Goal: Task Accomplishment & Management: Manage account settings

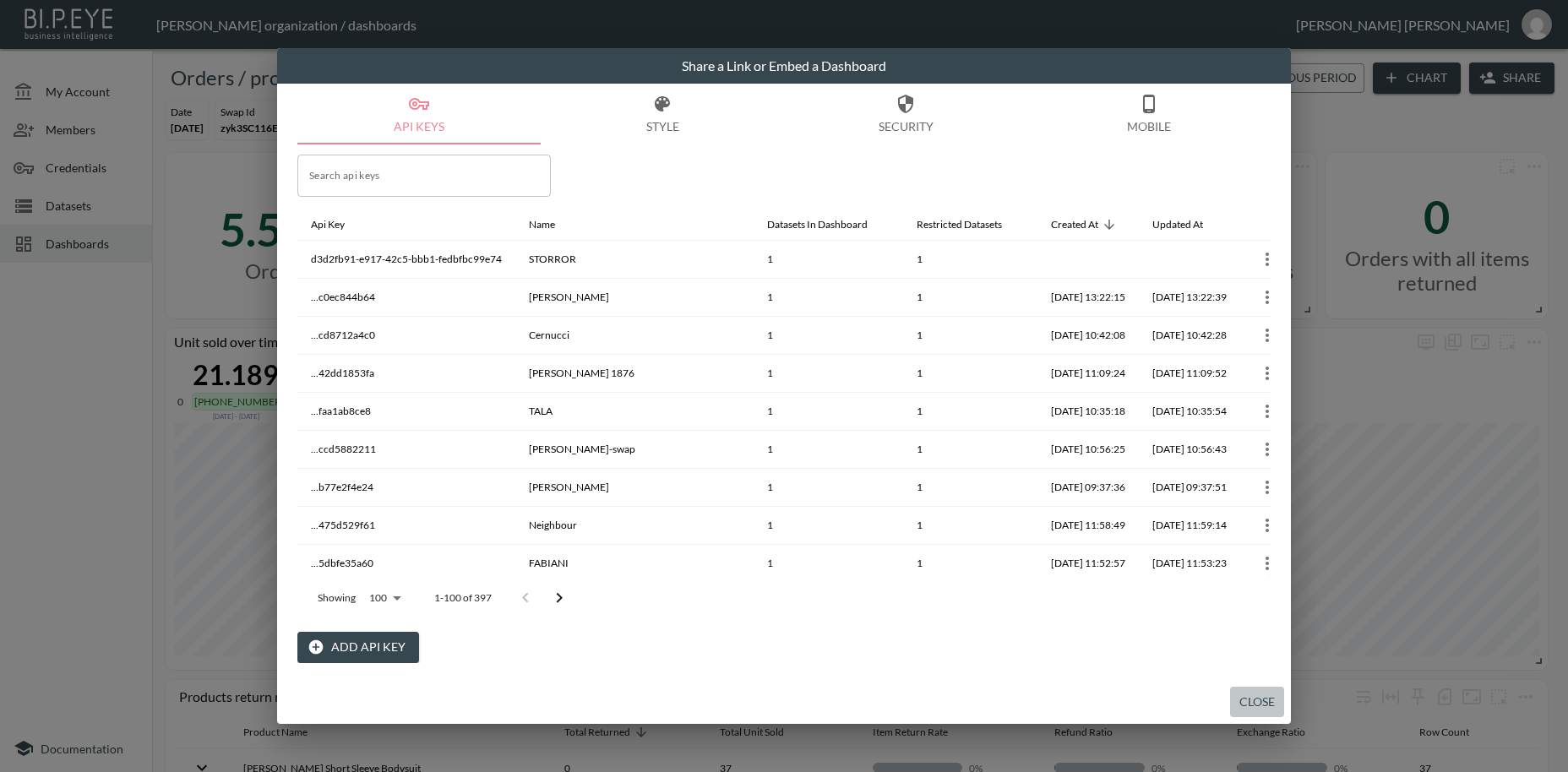
click at [1267, 697] on button "Close" at bounding box center [1257, 702] width 54 height 31
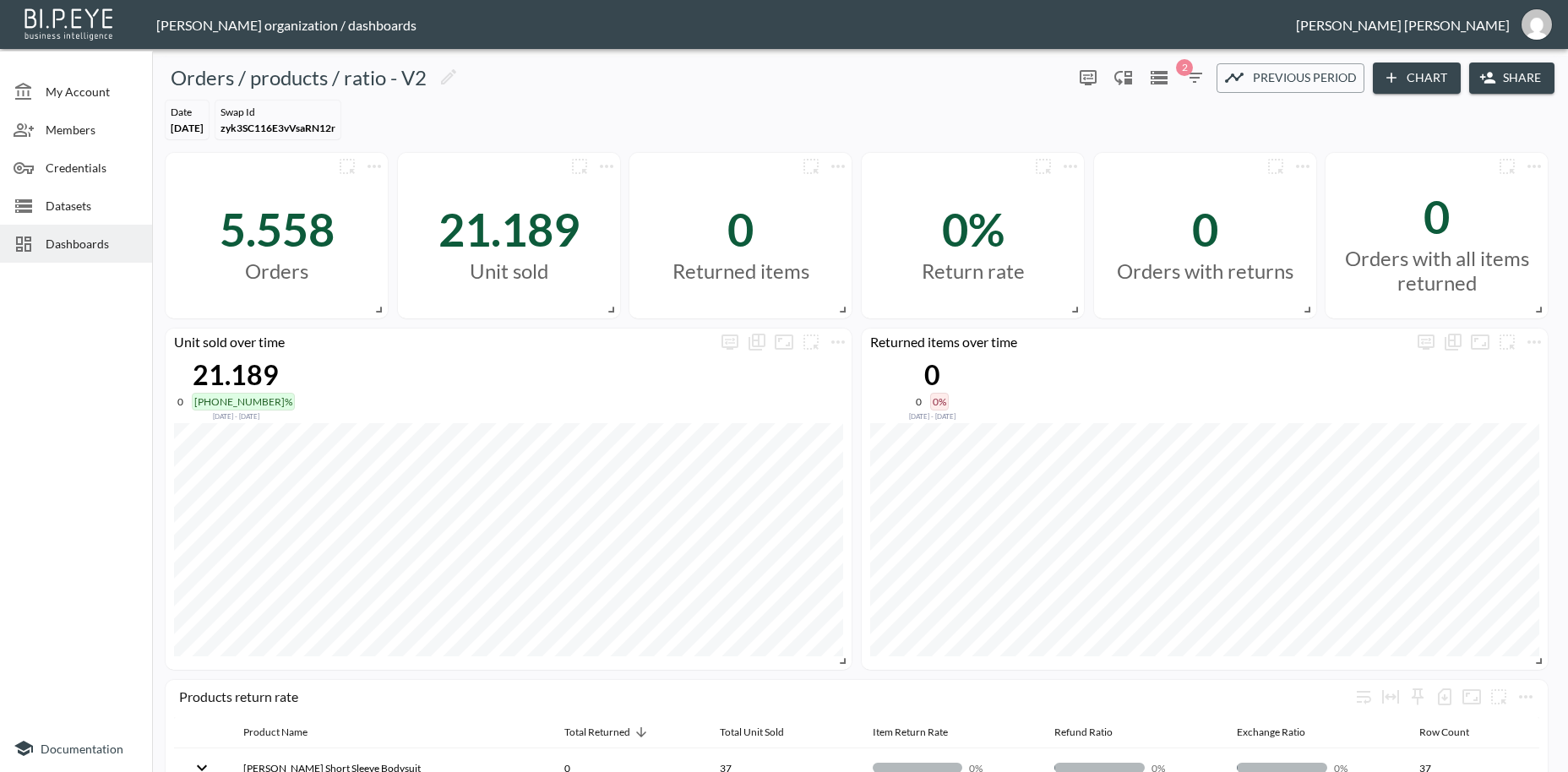
click at [73, 164] on span "Credentials" at bounding box center [92, 168] width 93 height 18
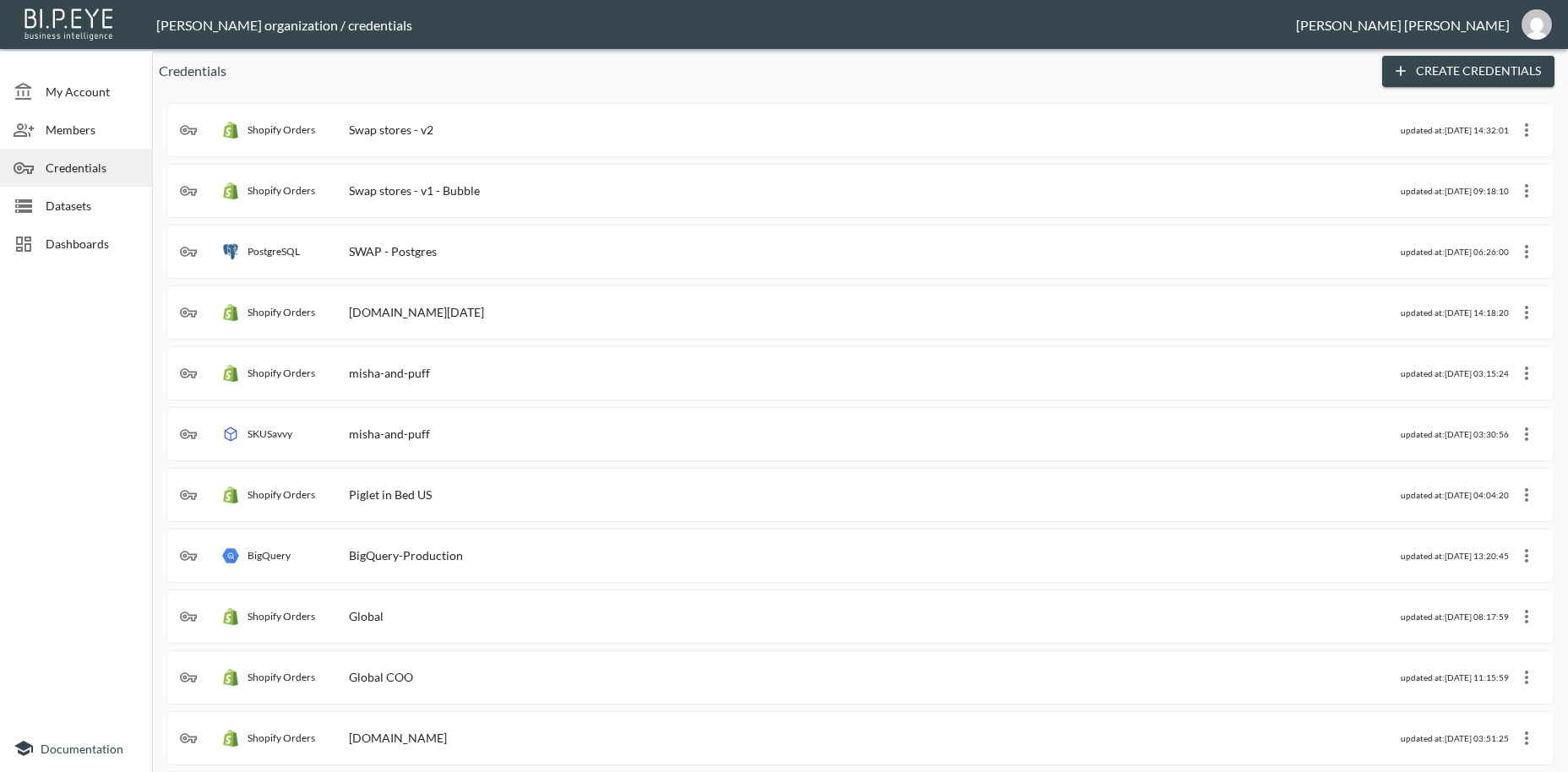
click at [409, 132] on div "Swap stores - v2" at bounding box center [391, 129] width 85 height 14
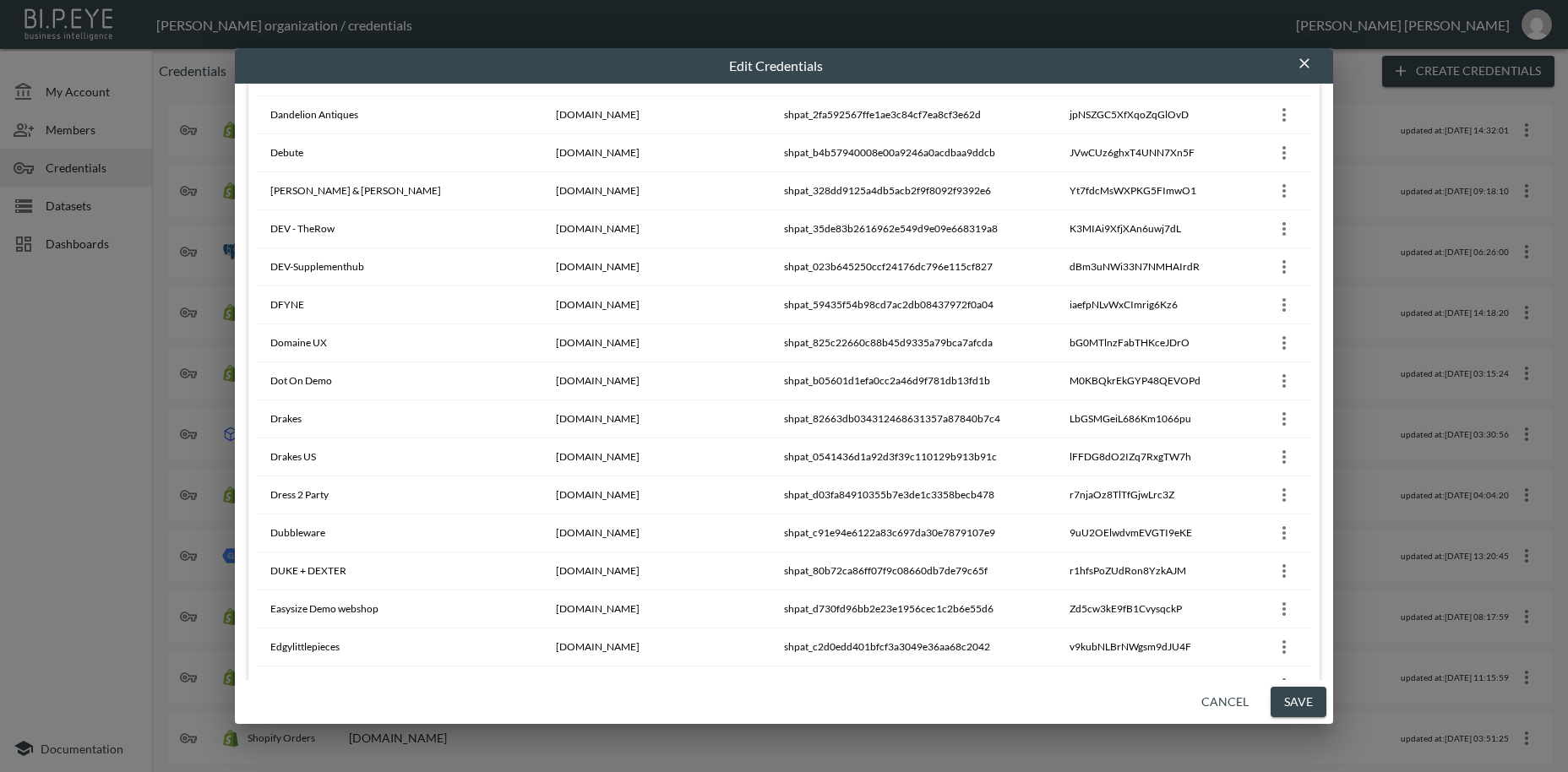
scroll to position [3489, 0]
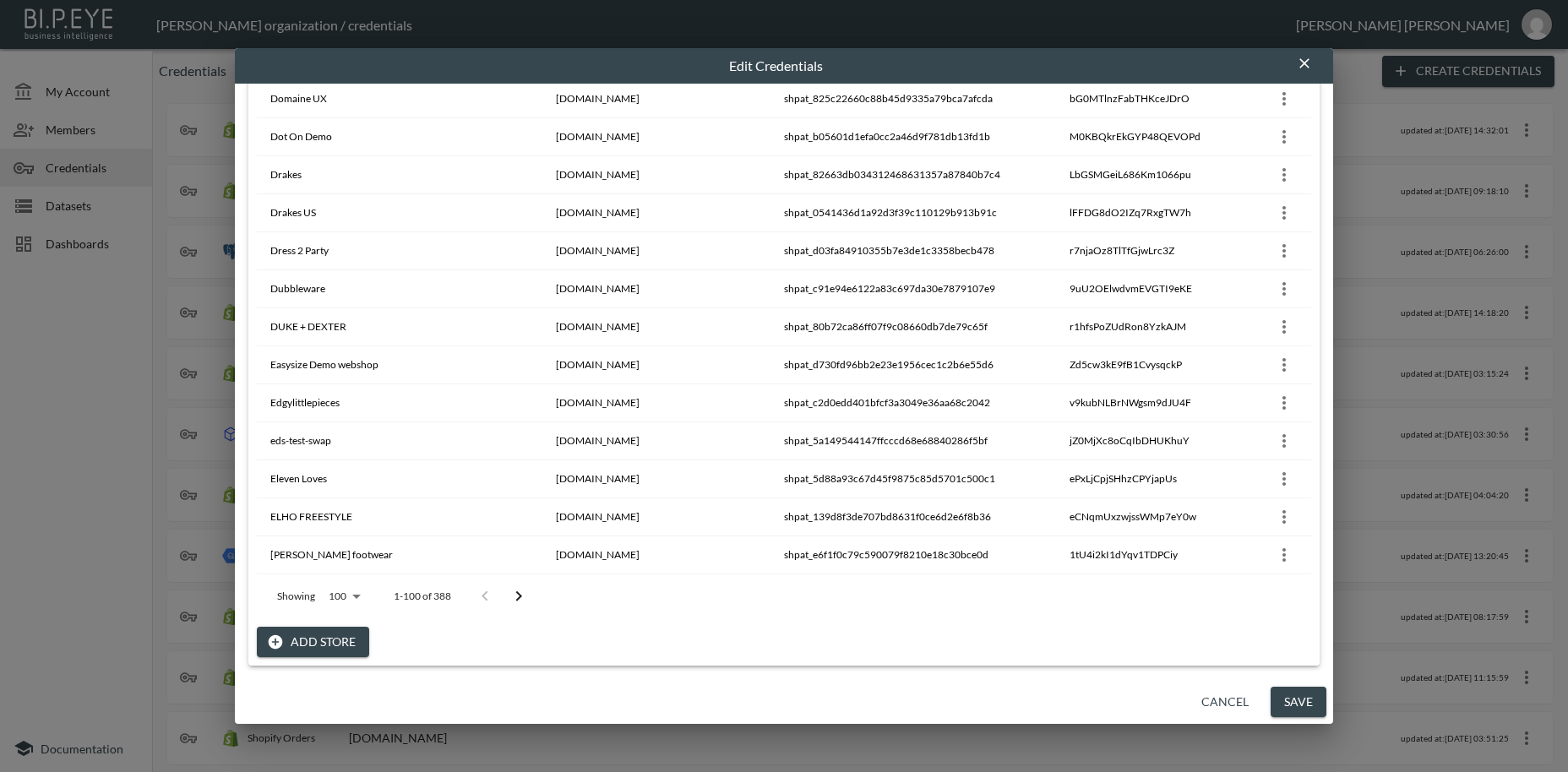
click at [320, 642] on button "Add Store" at bounding box center [313, 642] width 112 height 31
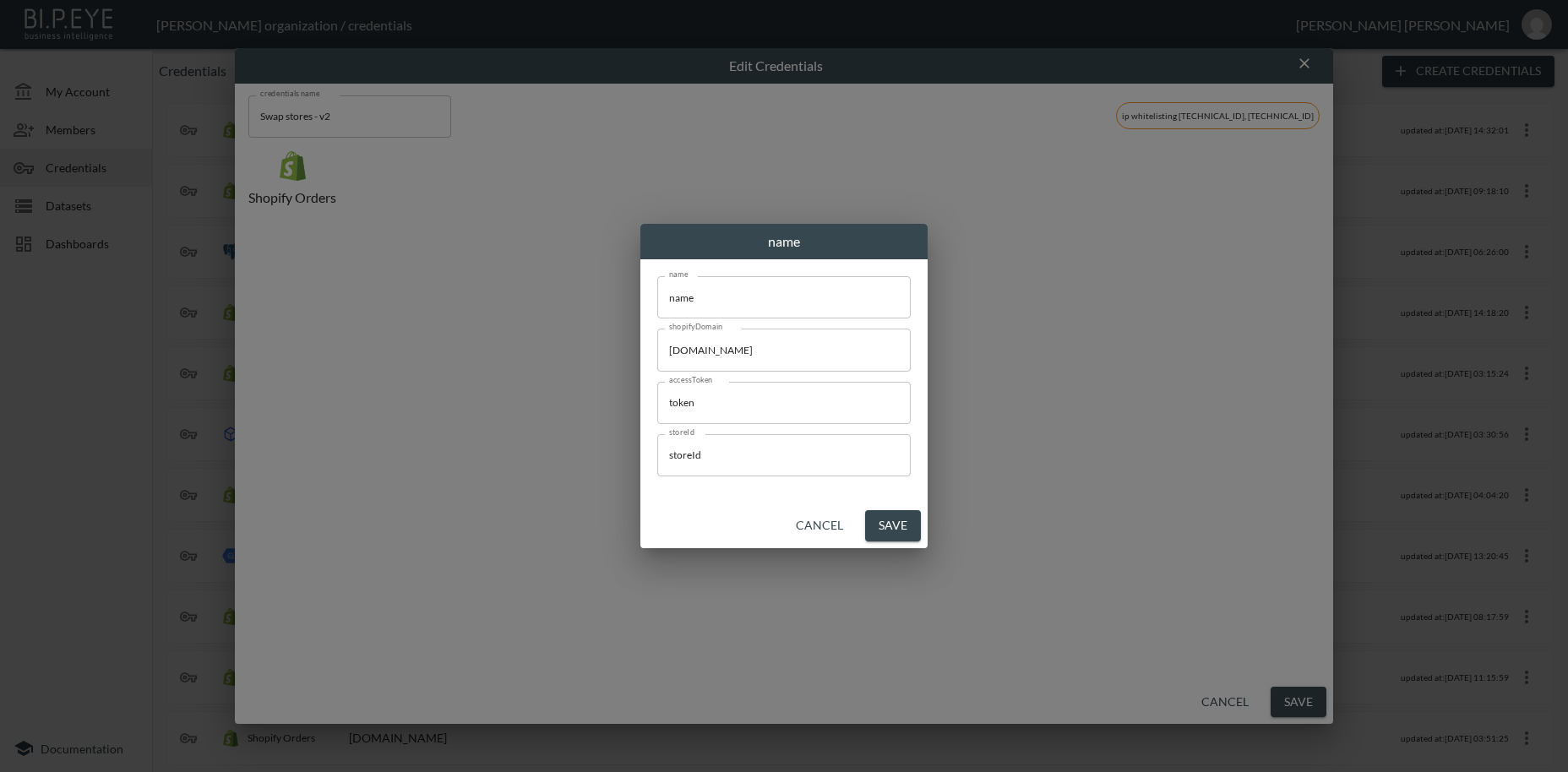
scroll to position [0, 0]
drag, startPoint x: 715, startPoint y: 297, endPoint x: 601, endPoint y: 297, distance: 114.0
click at [657, 297] on input "name" at bounding box center [784, 297] width 254 height 42
paste input "STORROR"
type input "STORROR"
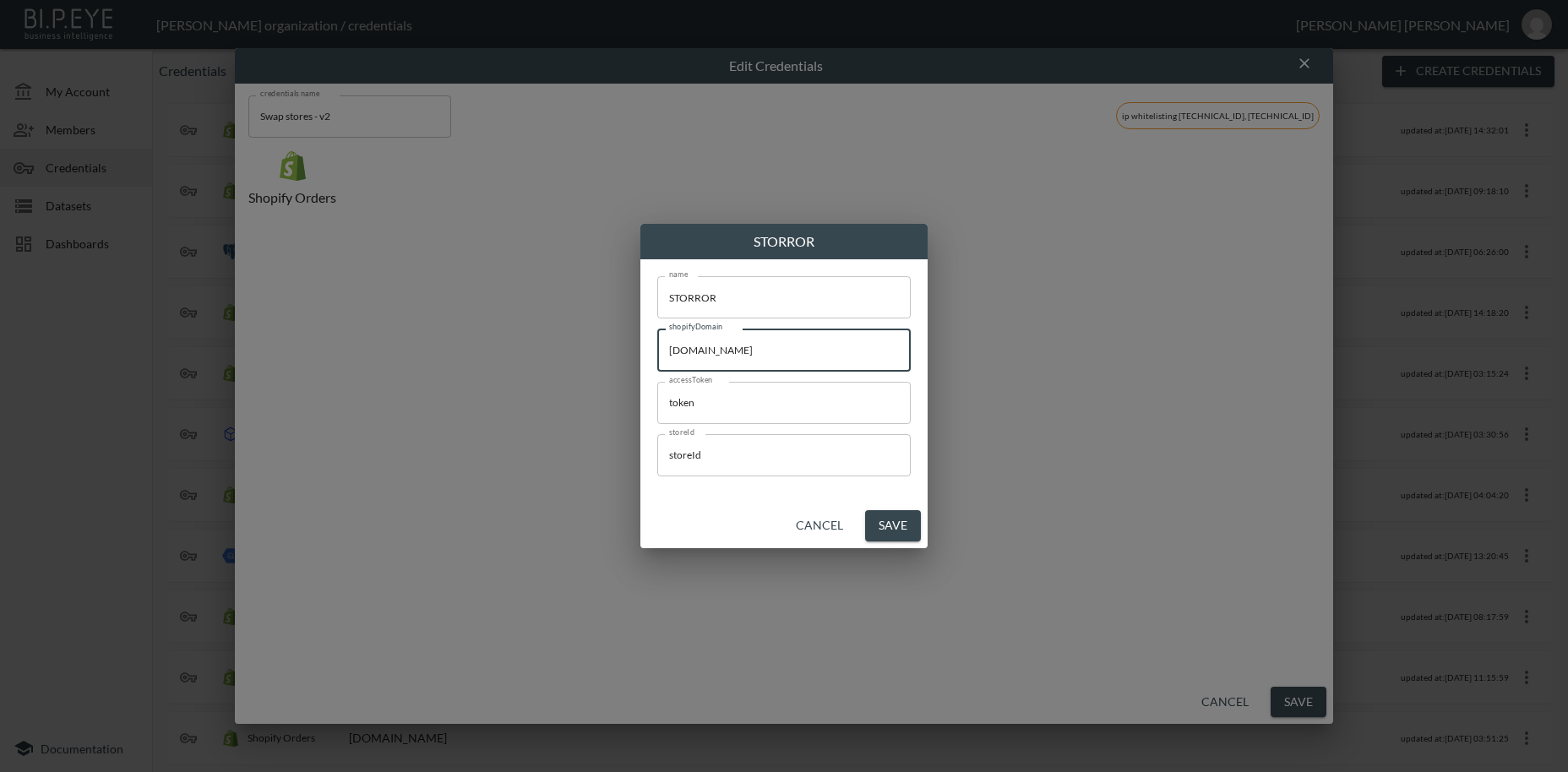
drag, startPoint x: 807, startPoint y: 354, endPoint x: 601, endPoint y: 345, distance: 206.2
click at [657, 345] on input "[DOMAIN_NAME]" at bounding box center [784, 350] width 254 height 42
paste input "storror"
type input "[DOMAIN_NAME]"
drag, startPoint x: 710, startPoint y: 409, endPoint x: 586, endPoint y: 405, distance: 124.1
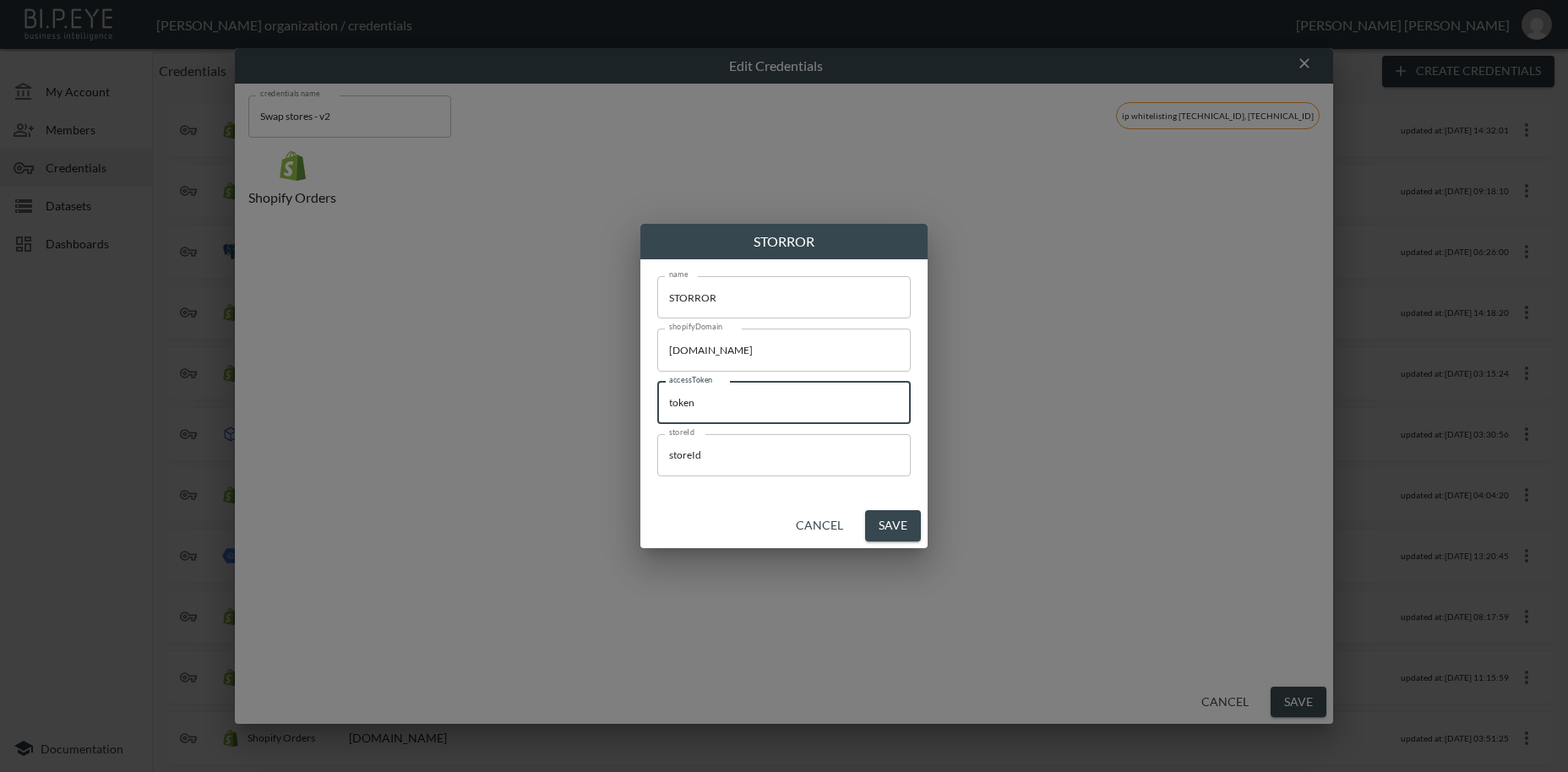
click at [657, 405] on input "token" at bounding box center [784, 403] width 254 height 42
paste input "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"
type input "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"
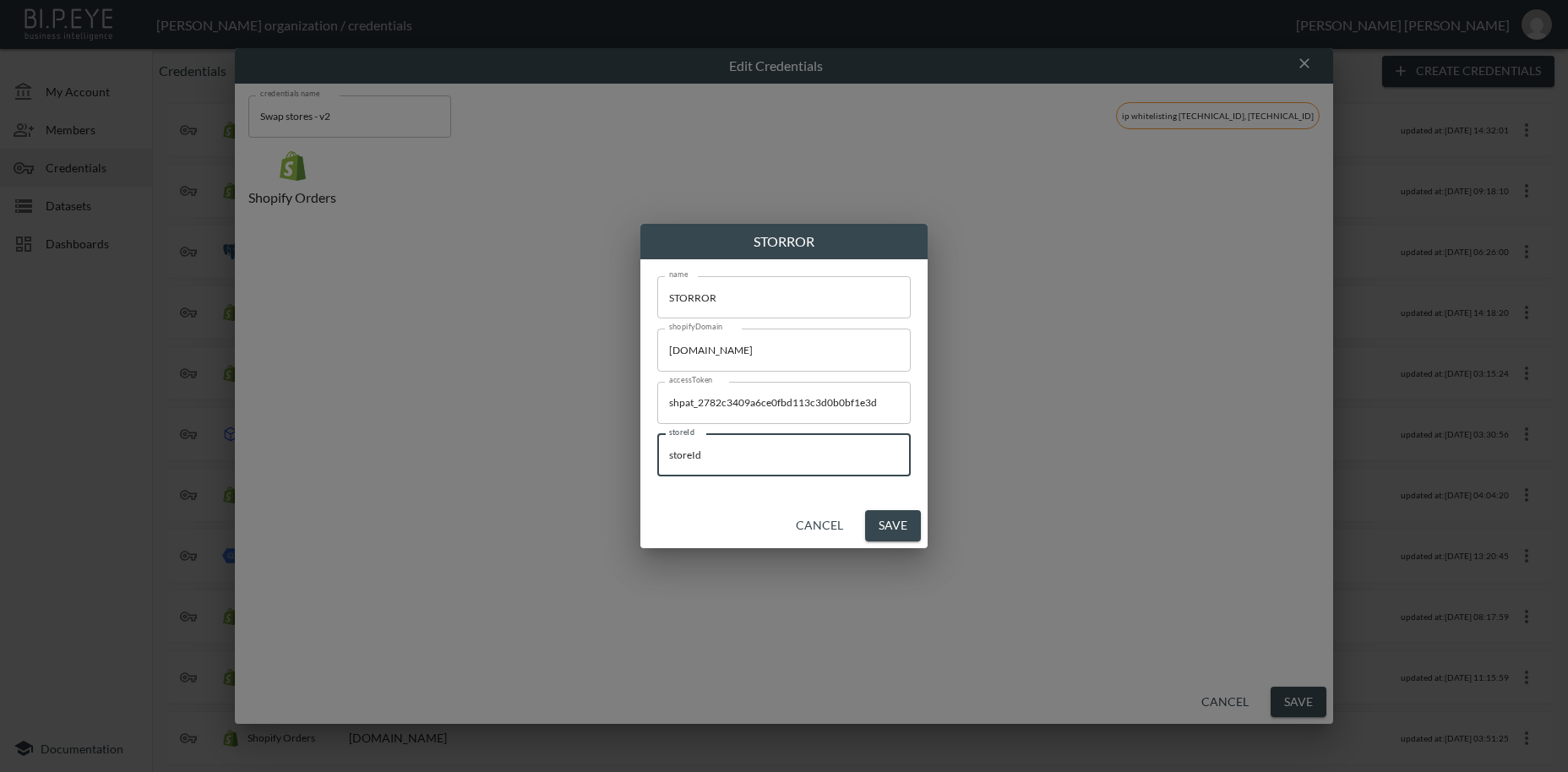
drag, startPoint x: 722, startPoint y: 452, endPoint x: 806, endPoint y: 591, distance: 162.4
click at [657, 446] on input "storeId" at bounding box center [784, 455] width 254 height 42
paste input "QIfN5HDIEGpTlGZp0xzG"
type input "QIfN5HDIEGpTlGZp0xzG"
click at [898, 528] on button "Save" at bounding box center [893, 526] width 56 height 31
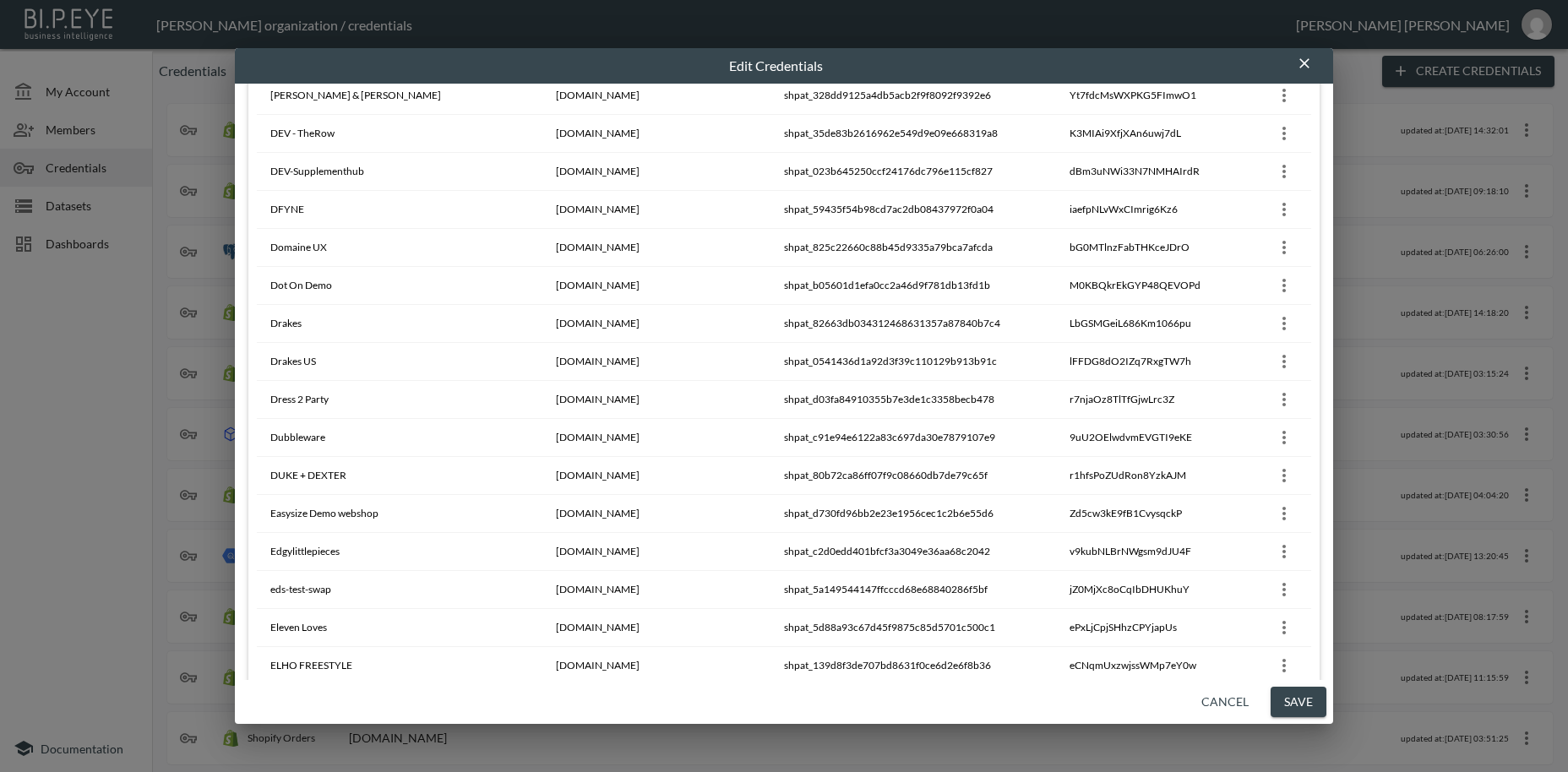
scroll to position [3489, 0]
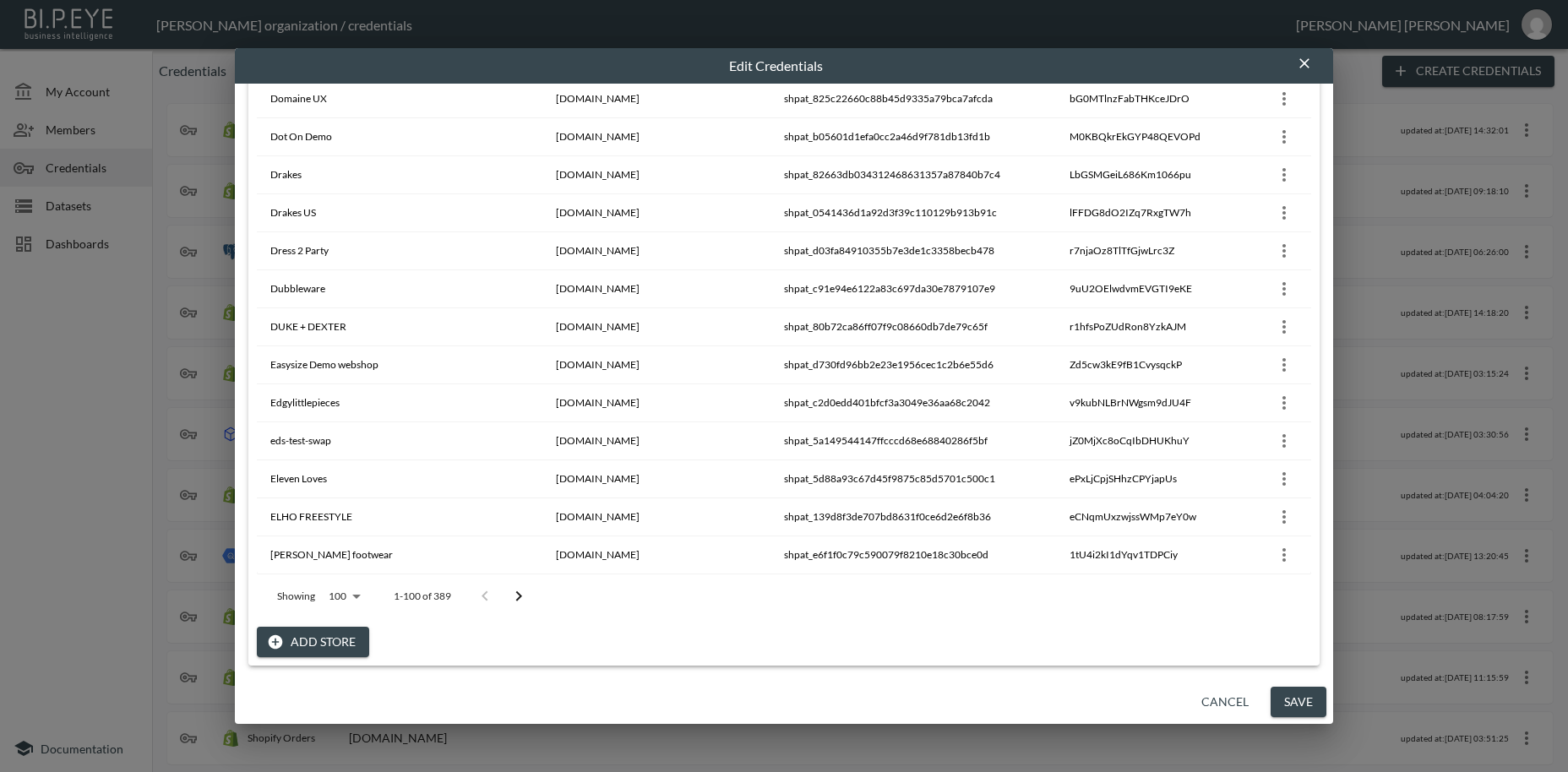
click at [334, 641] on button "Add Store" at bounding box center [313, 642] width 112 height 31
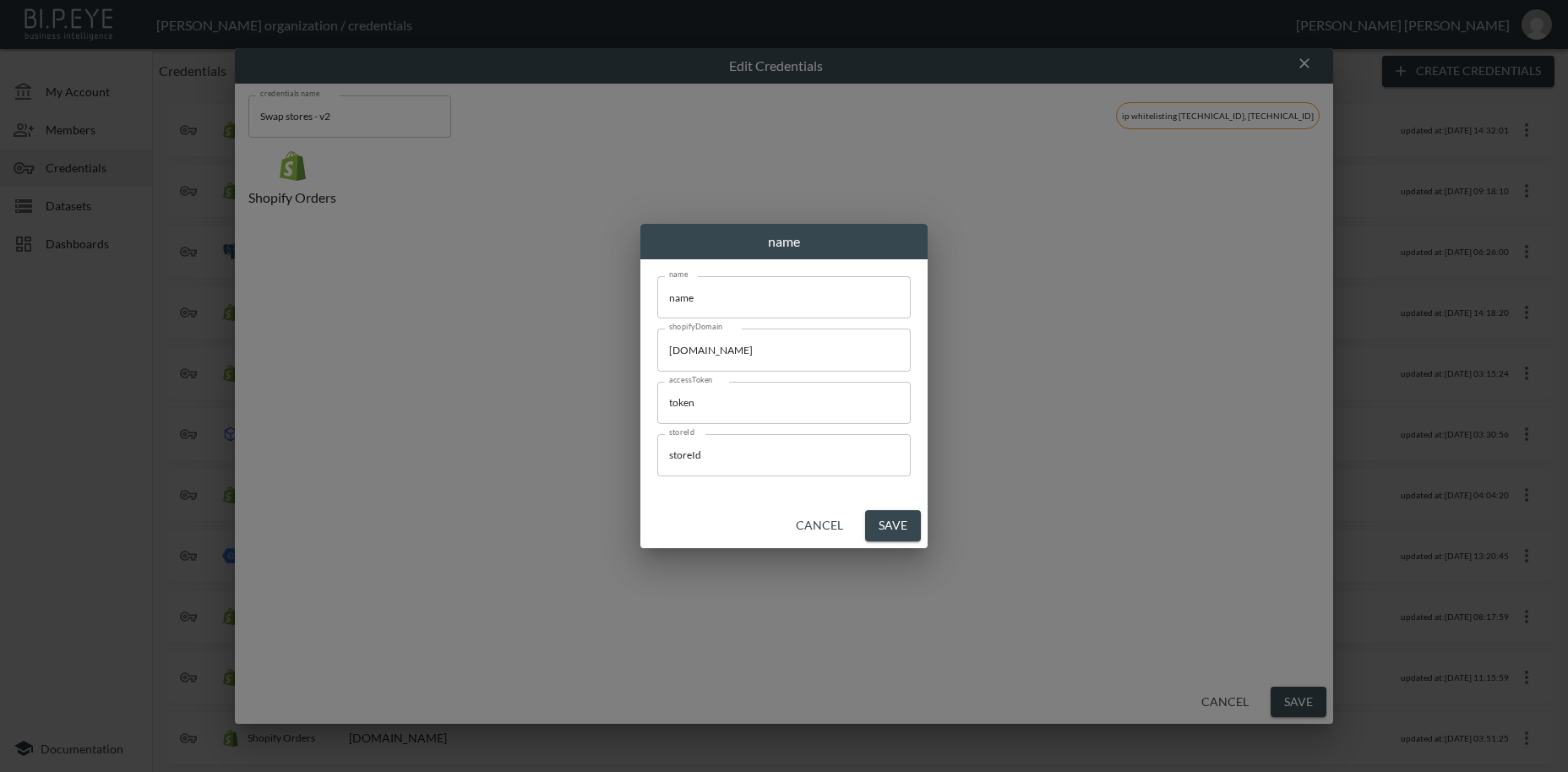
scroll to position [0, 0]
click at [1099, 676] on div "name name name name shopifyDomain [DOMAIN_NAME] shopifyDomain accessToken token…" at bounding box center [784, 386] width 1568 height 772
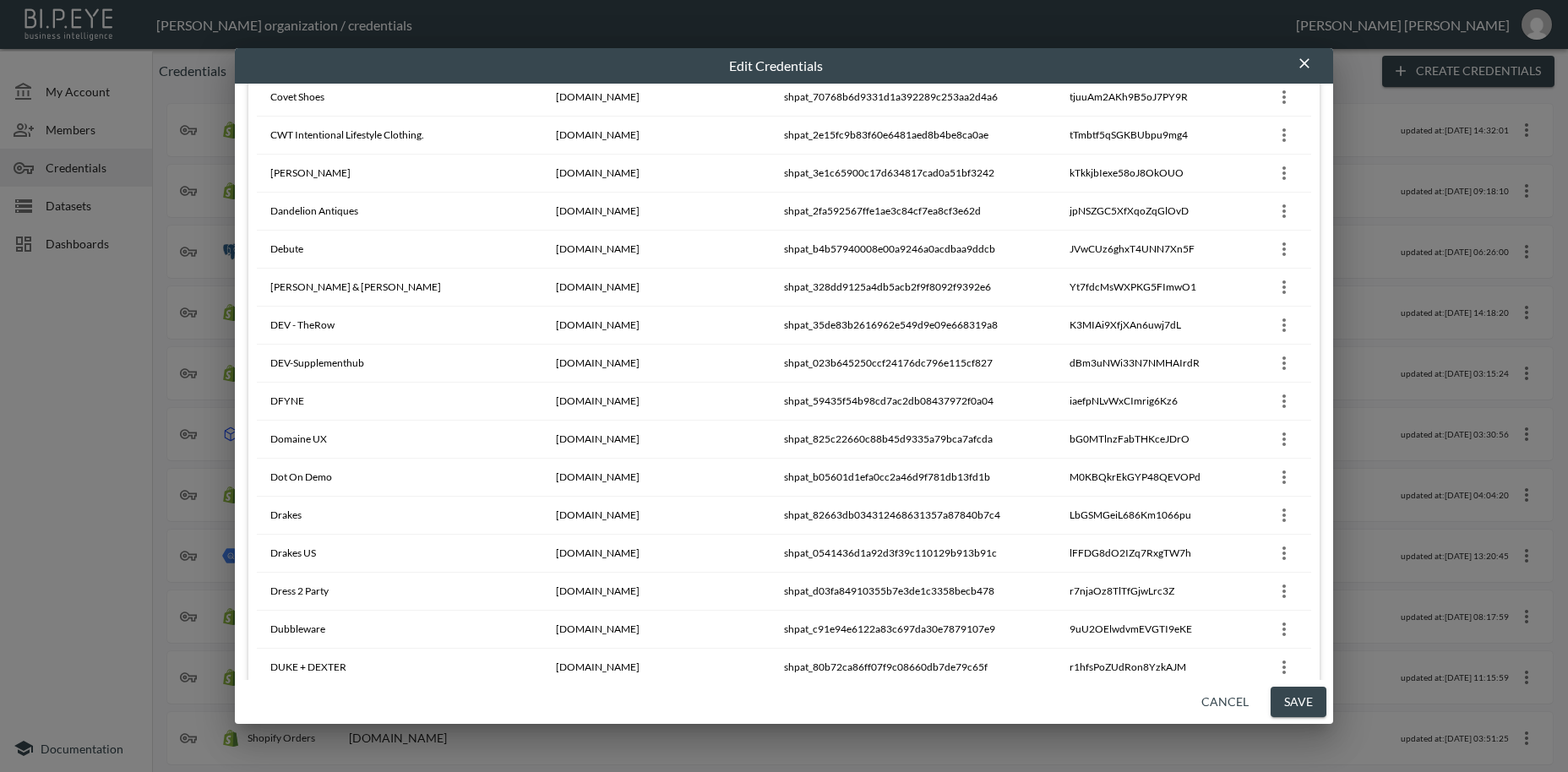
scroll to position [3489, 0]
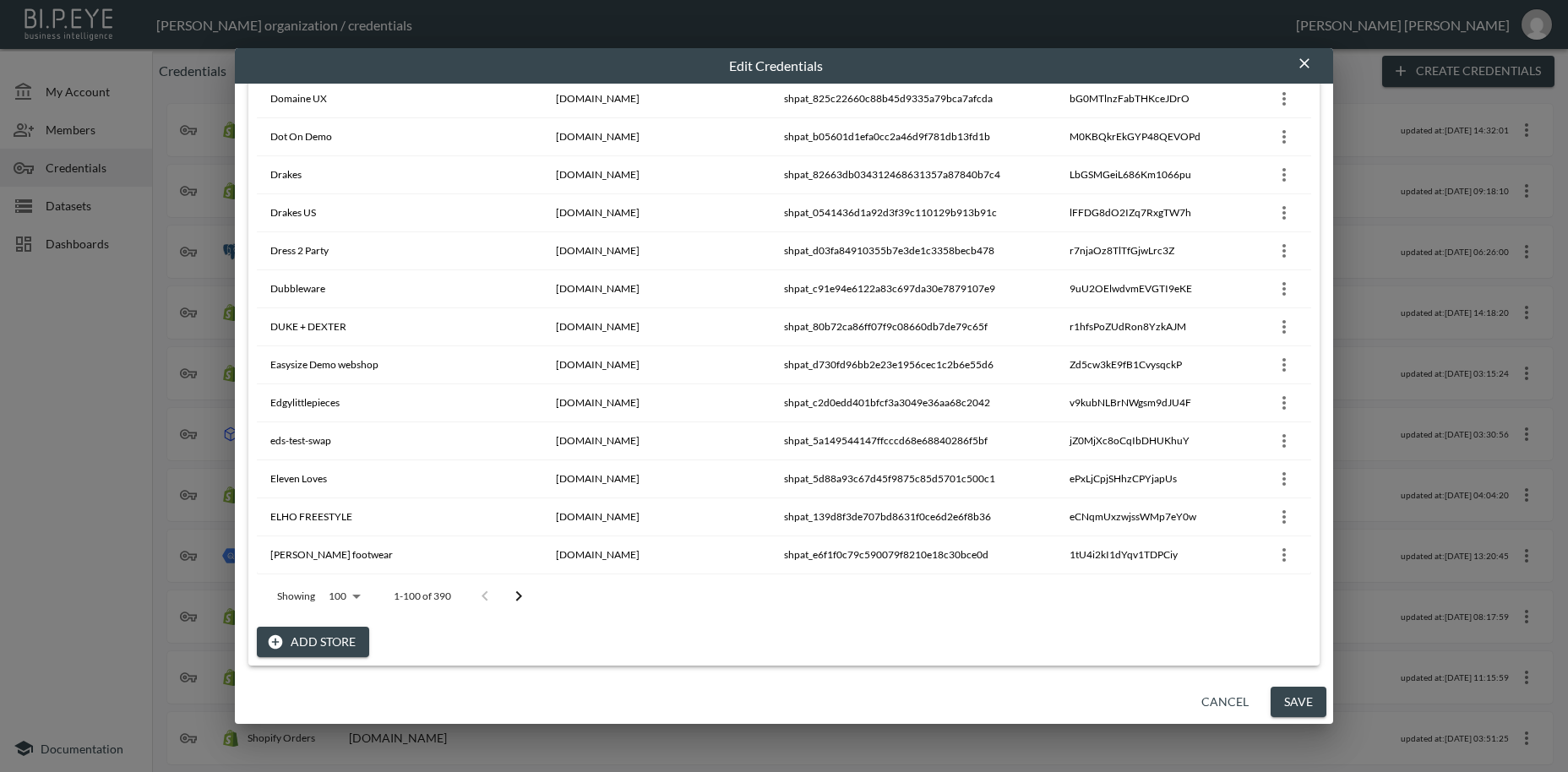
click at [314, 641] on button "Add Store" at bounding box center [313, 642] width 112 height 31
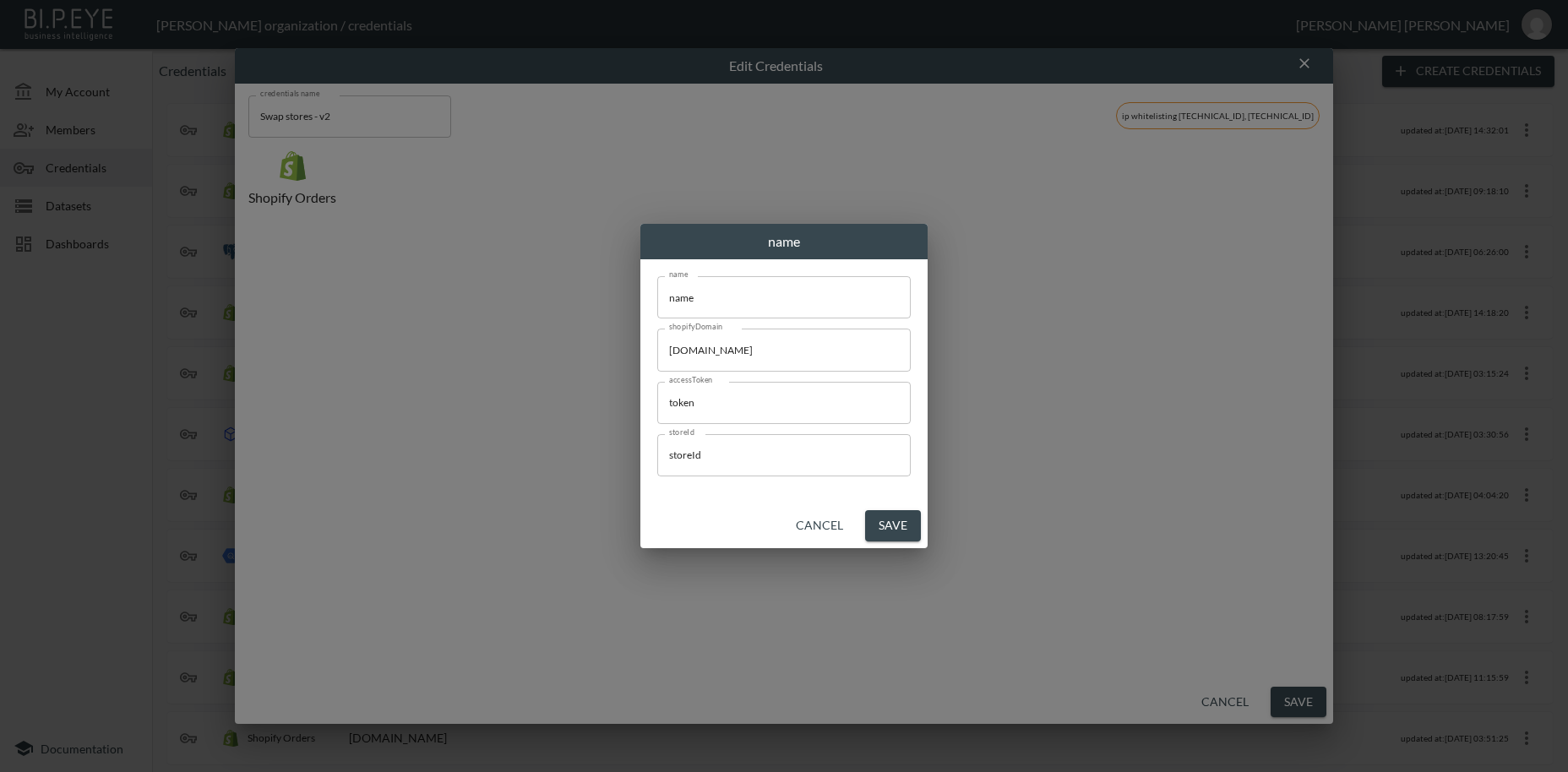
scroll to position [0, 0]
drag, startPoint x: 711, startPoint y: 298, endPoint x: 641, endPoint y: 293, distance: 70.2
click at [657, 293] on input "name" at bounding box center [784, 297] width 254 height 42
paste input "[PERSON_NAME]"
type input "[PERSON_NAME]"
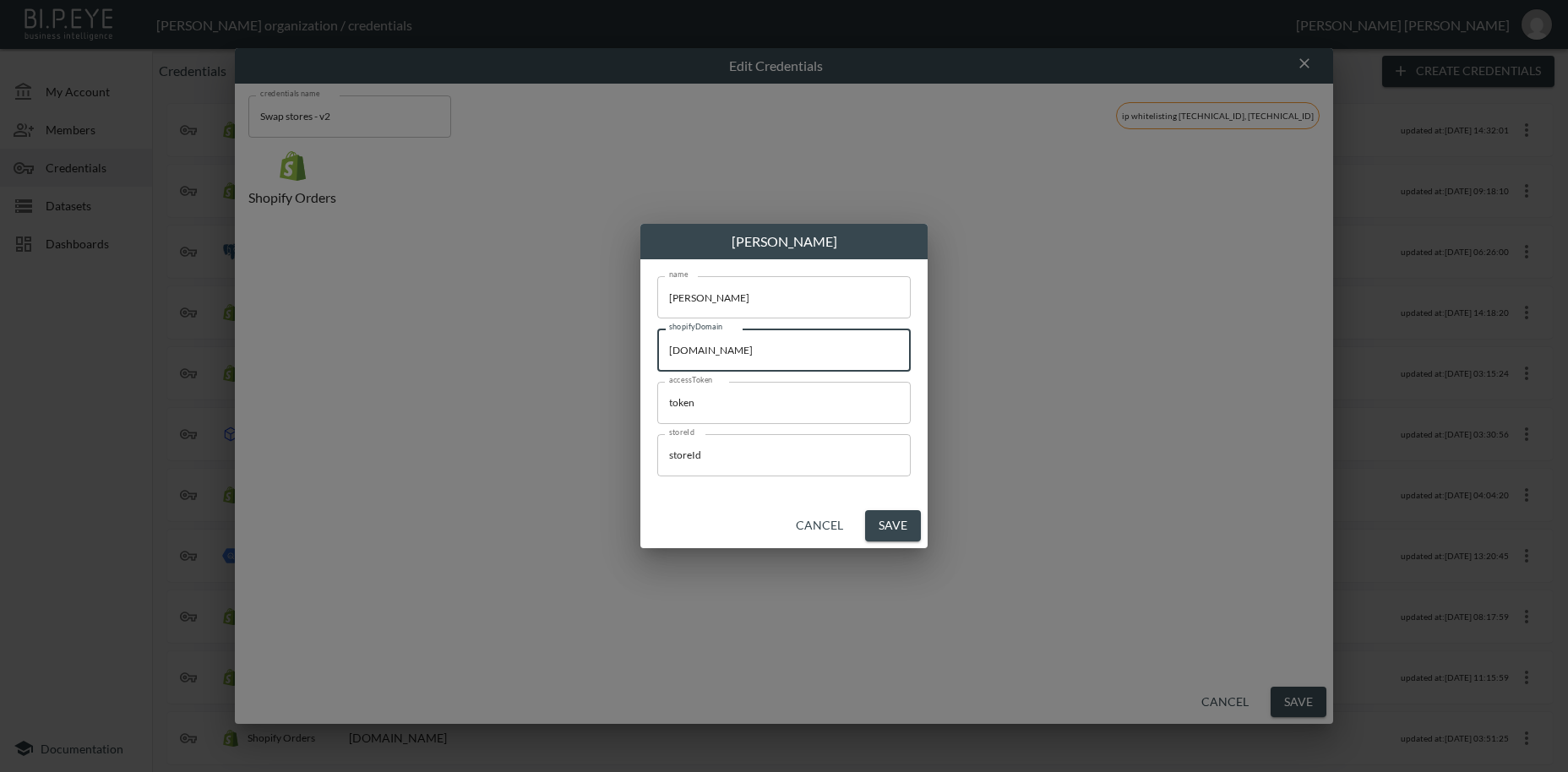
click at [662, 351] on input "[DOMAIN_NAME]" at bounding box center [784, 350] width 254 height 42
paste input "angry-[PERSON_NAME]"
type input "[DOMAIN_NAME]"
drag, startPoint x: 729, startPoint y: 412, endPoint x: 651, endPoint y: 407, distance: 78.2
click at [657, 407] on input "token" at bounding box center [784, 403] width 254 height 42
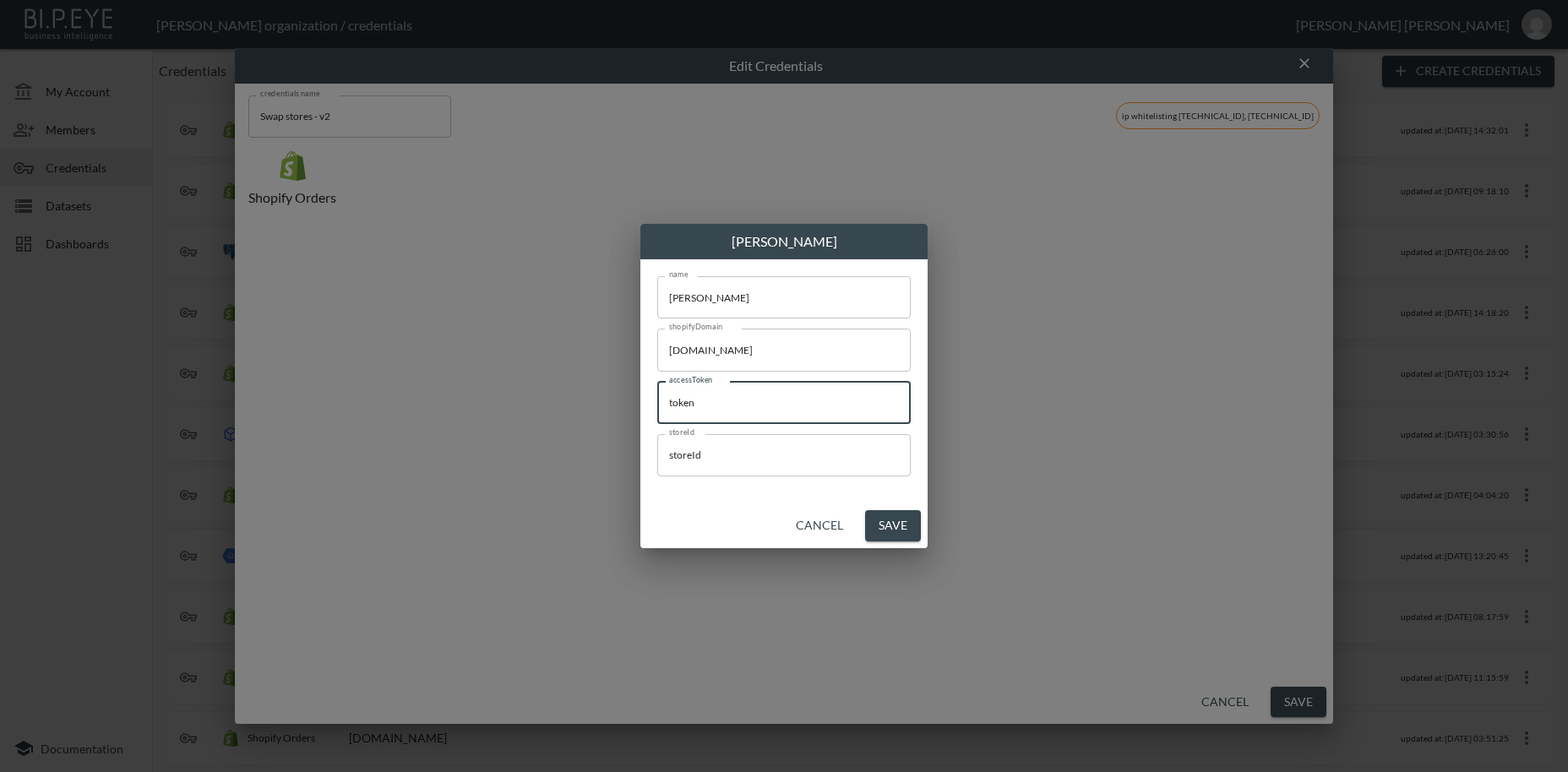
paste input "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"
type input "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"
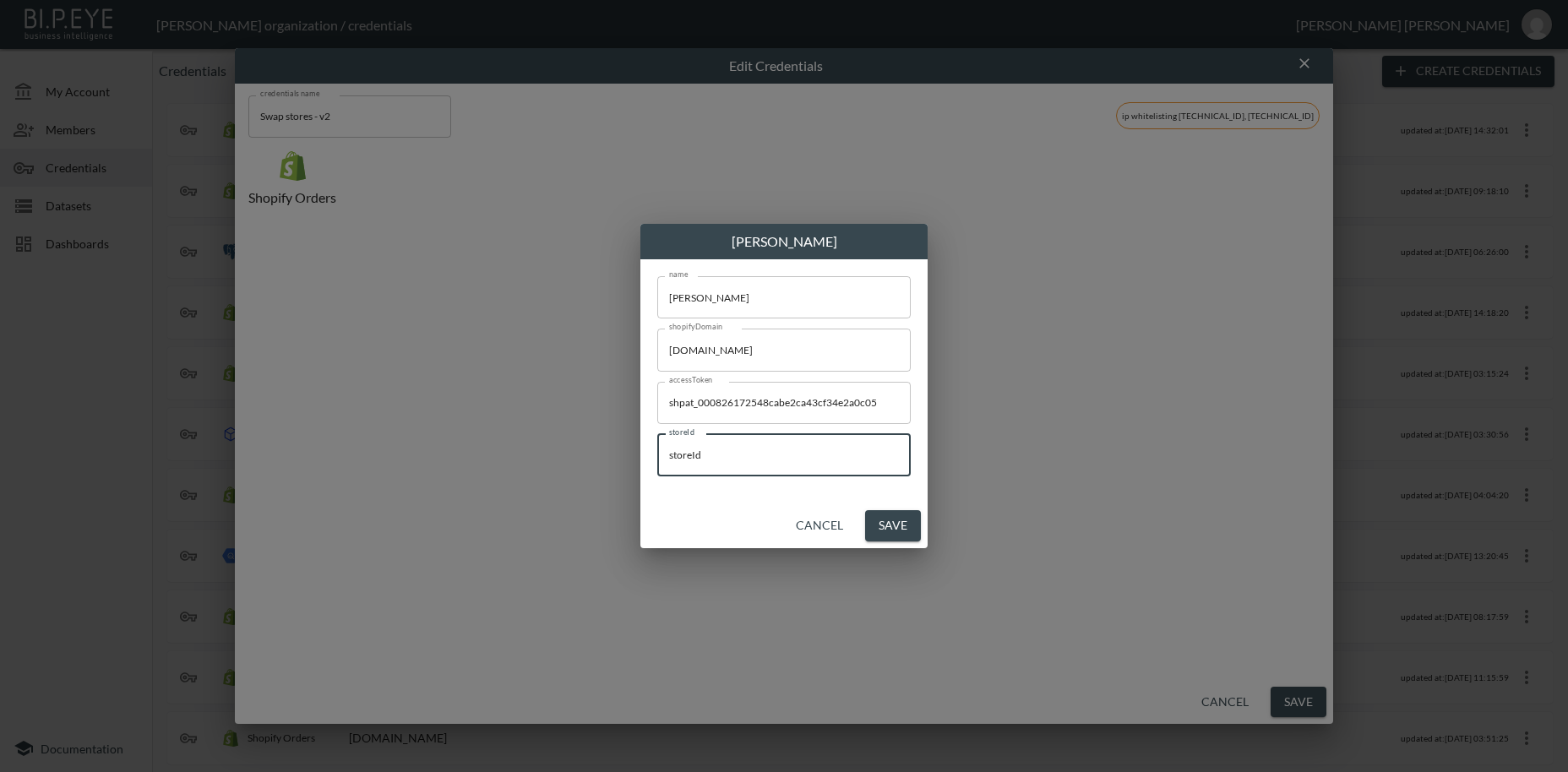
drag, startPoint x: 655, startPoint y: 453, endPoint x: 664, endPoint y: 475, distance: 23.8
click at [657, 454] on input "storeId" at bounding box center [784, 455] width 254 height 42
paste input "vRH7zC7eMAAWnP5p07sf"
type input "vRH7zC7eMAAWnP5p07sf"
click at [886, 523] on button "Save" at bounding box center [893, 526] width 56 height 31
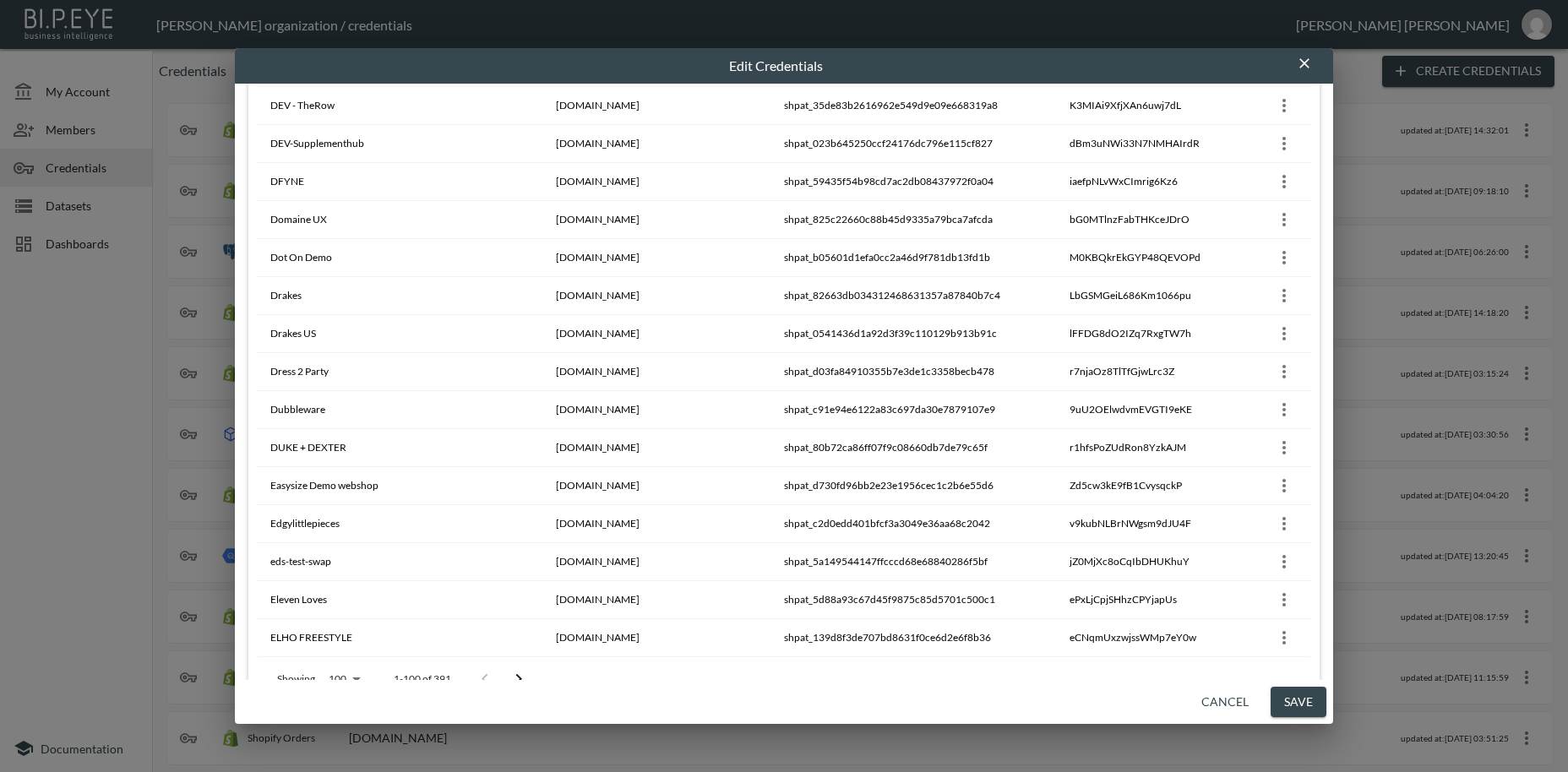
scroll to position [3489, 0]
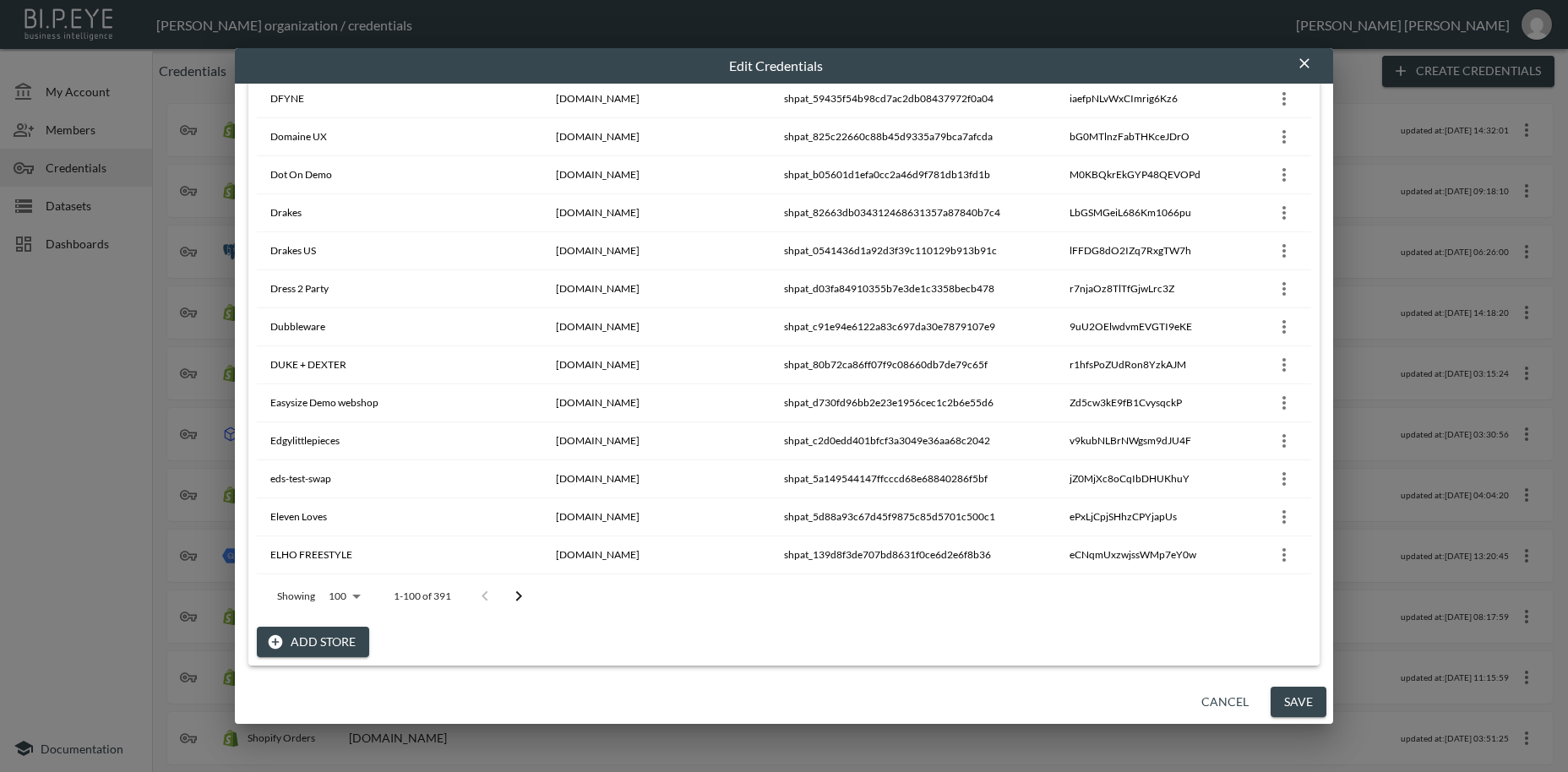
click at [340, 639] on button "Add Store" at bounding box center [313, 642] width 112 height 31
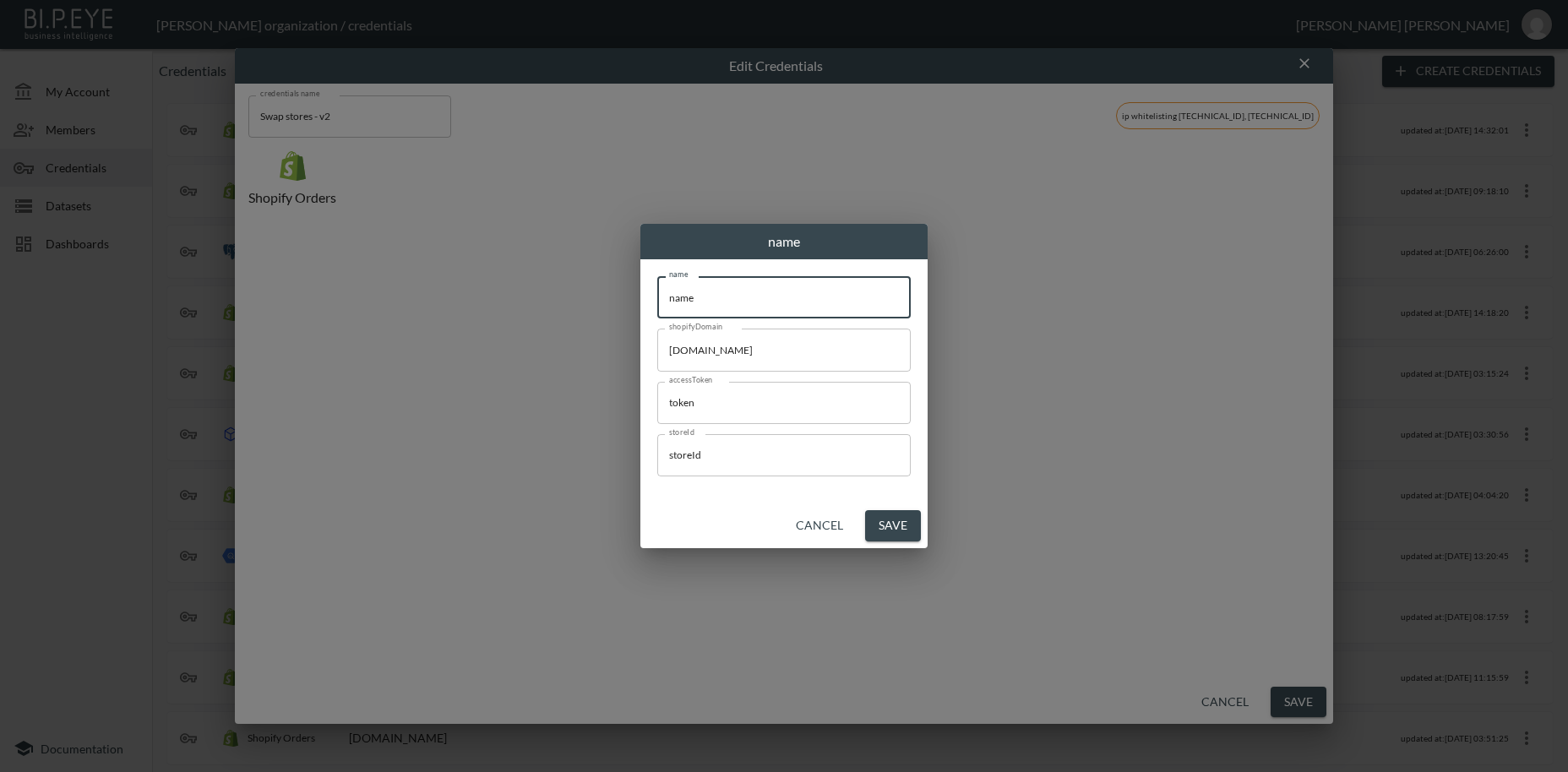
drag, startPoint x: 734, startPoint y: 301, endPoint x: 554, endPoint y: 289, distance: 180.4
click at [657, 289] on input "name" at bounding box center [784, 297] width 254 height 42
paste input "[PERSON_NAME] 1876"
type input "[PERSON_NAME] 1876"
drag, startPoint x: 844, startPoint y: 356, endPoint x: 616, endPoint y: 376, distance: 228.9
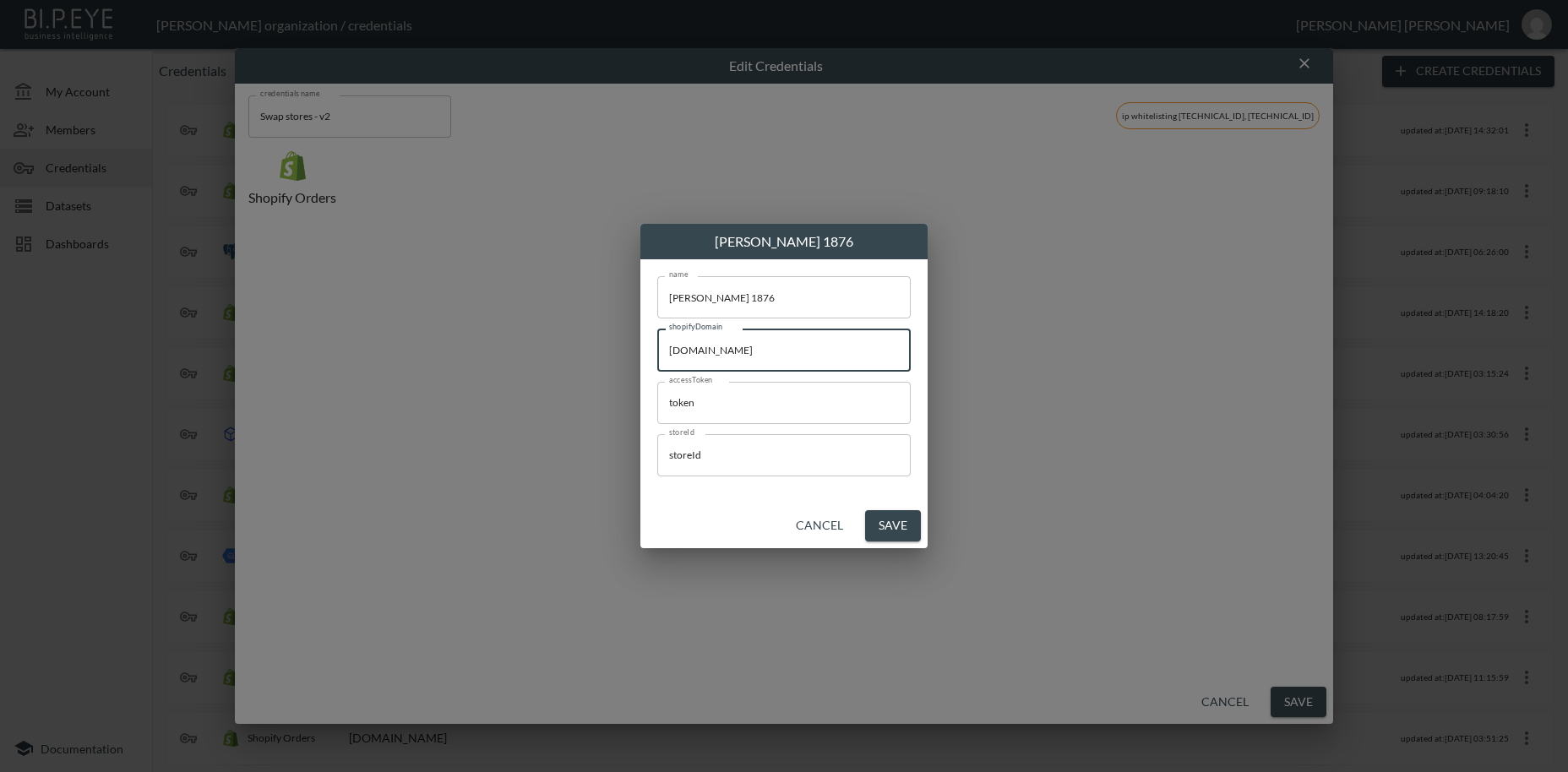
click at [657, 357] on input "[DOMAIN_NAME]" at bounding box center [784, 350] width 254 height 42
paste input "g-h-bass-co-eu"
type input "[DOMAIN_NAME]"
drag, startPoint x: 731, startPoint y: 404, endPoint x: 575, endPoint y: 398, distance: 156.1
click at [657, 398] on input "token" at bounding box center [784, 403] width 254 height 42
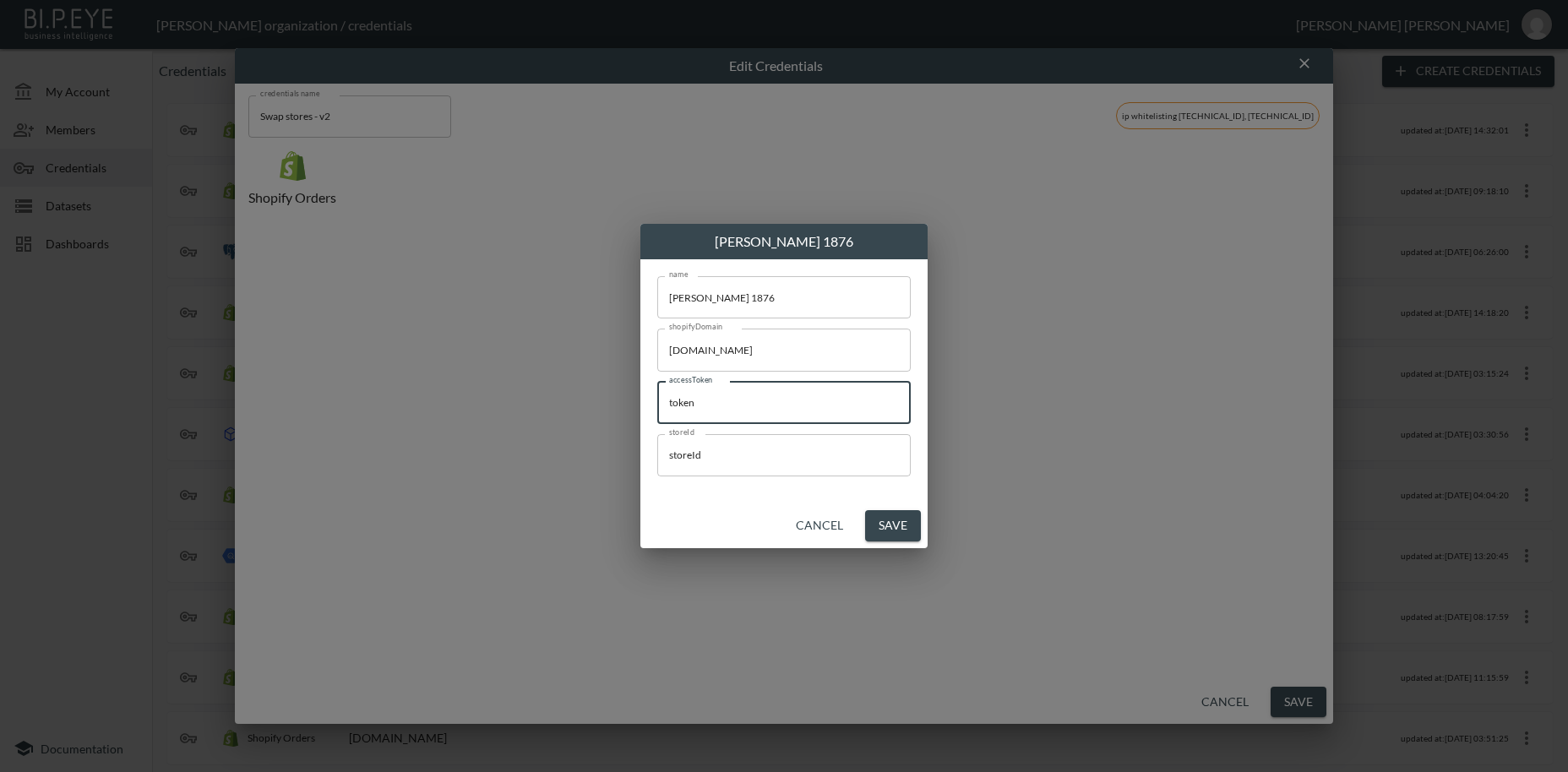
paste input "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"
type input "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"
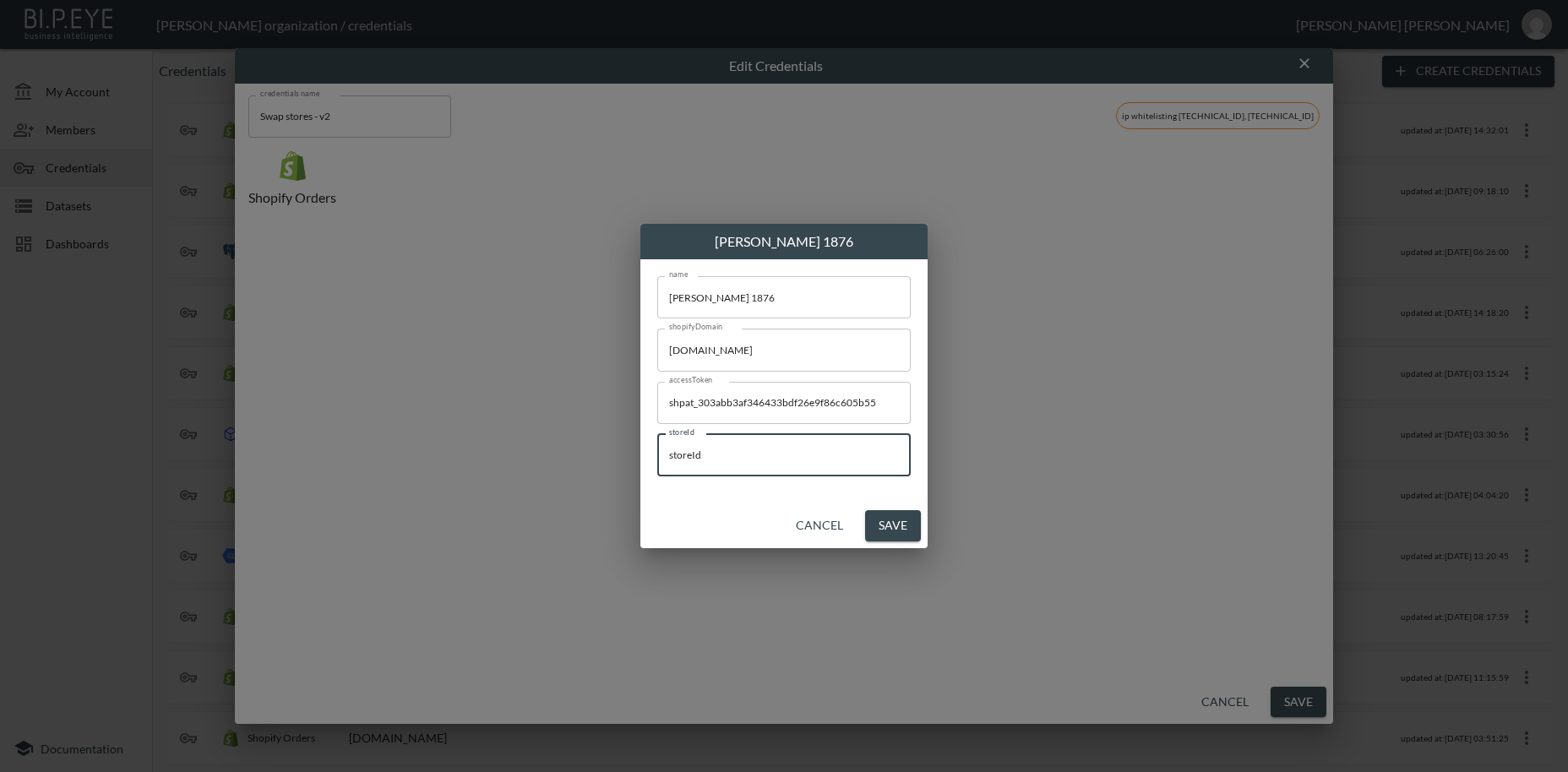
drag, startPoint x: 727, startPoint y: 458, endPoint x: 642, endPoint y: 480, distance: 87.8
click at [657, 459] on input "storeId" at bounding box center [784, 455] width 254 height 42
paste input "pXrTrn8EUOG9CUWgJ3Lb"
type input "pXrTrn8EUOG9CUWgJ3Lb"
click at [893, 532] on button "Save" at bounding box center [893, 526] width 56 height 31
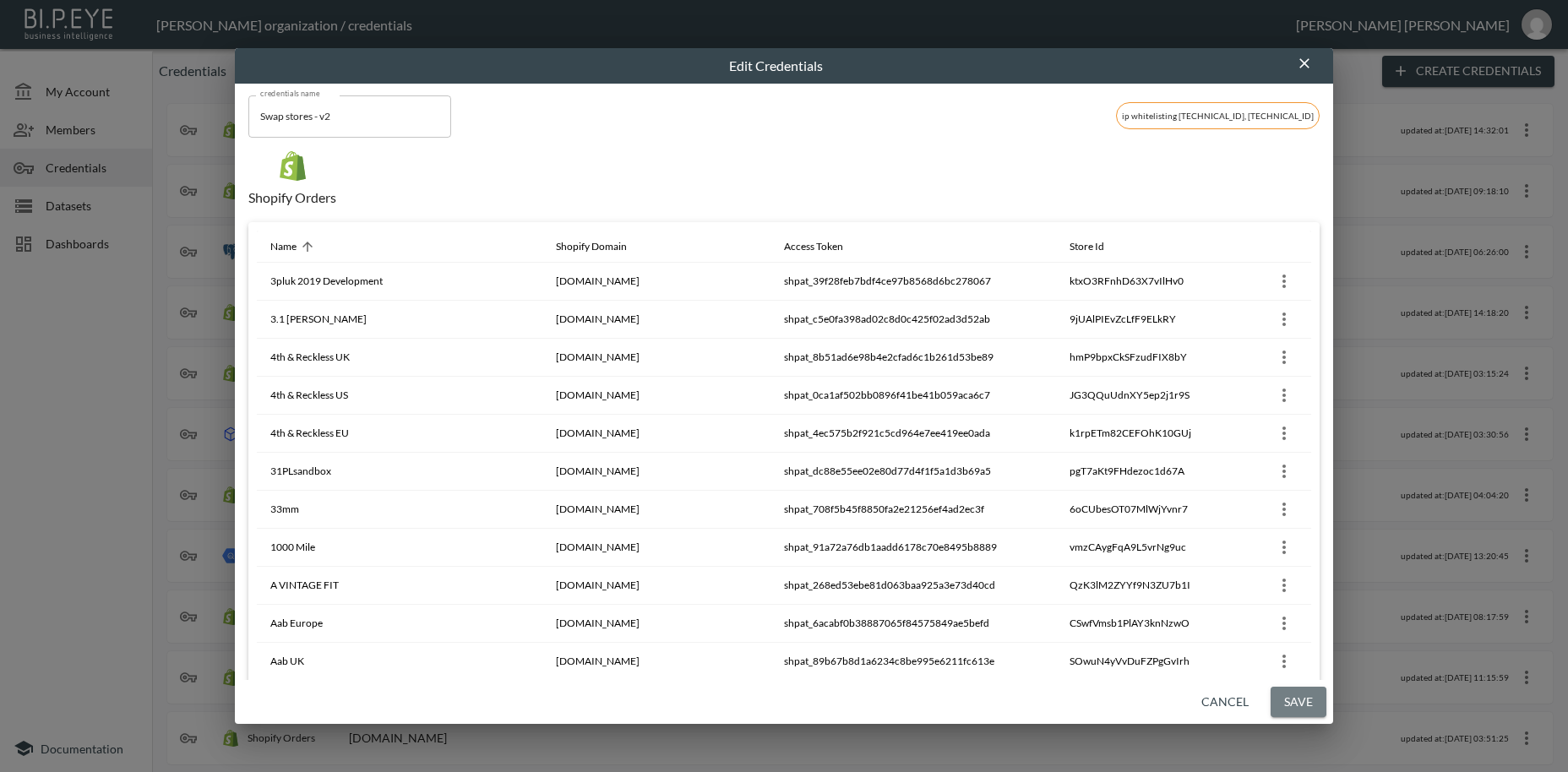
click at [1295, 710] on button "Save" at bounding box center [1298, 702] width 56 height 31
